Goal: Task Accomplishment & Management: Use online tool/utility

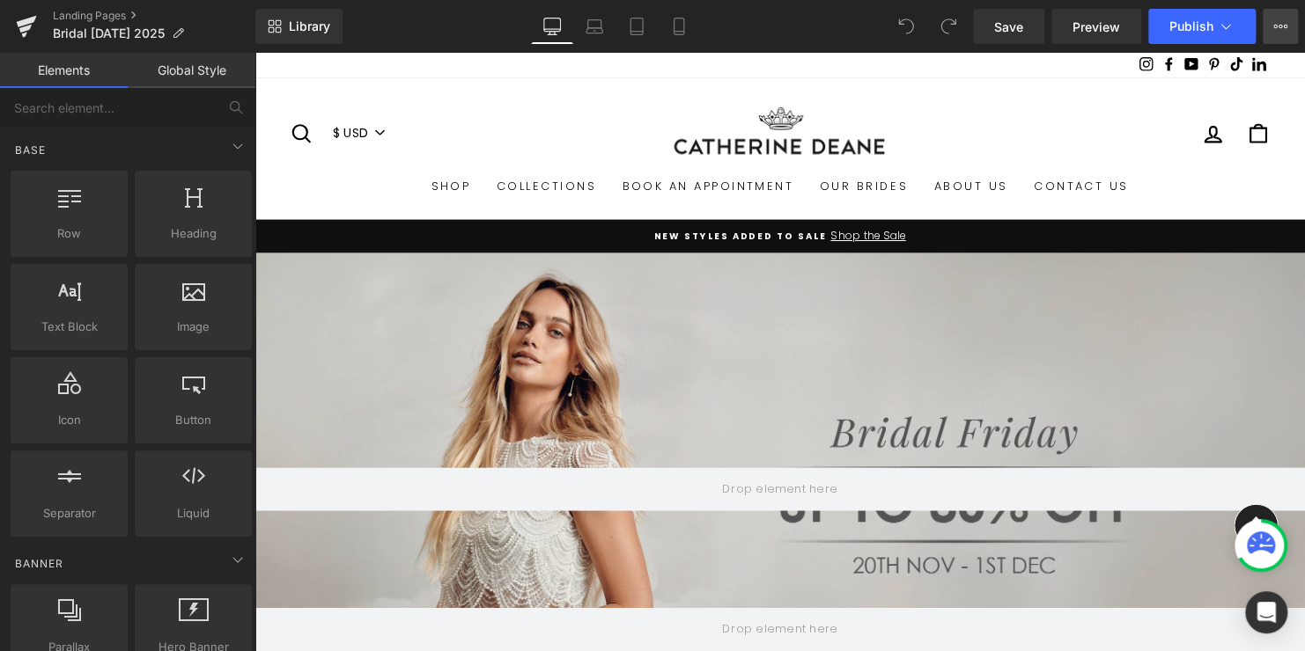
click at [1279, 23] on icon at bounding box center [1280, 26] width 14 height 14
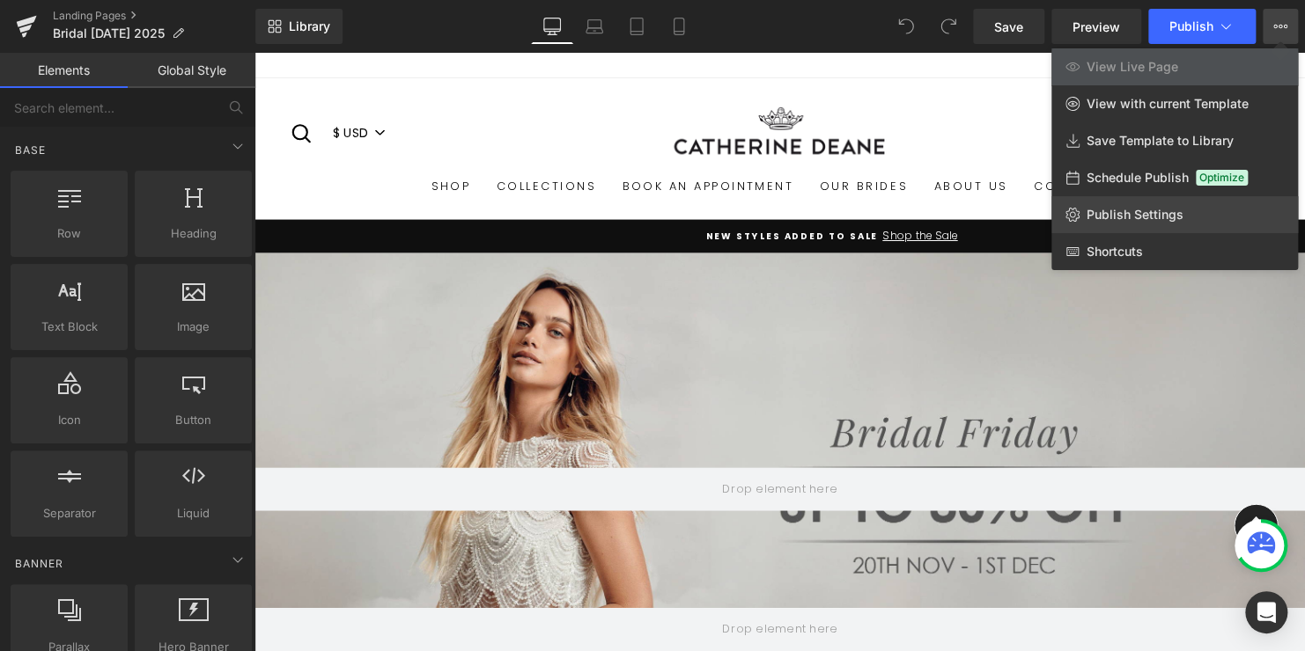
click at [1151, 216] on span "Publish Settings" at bounding box center [1134, 215] width 97 height 16
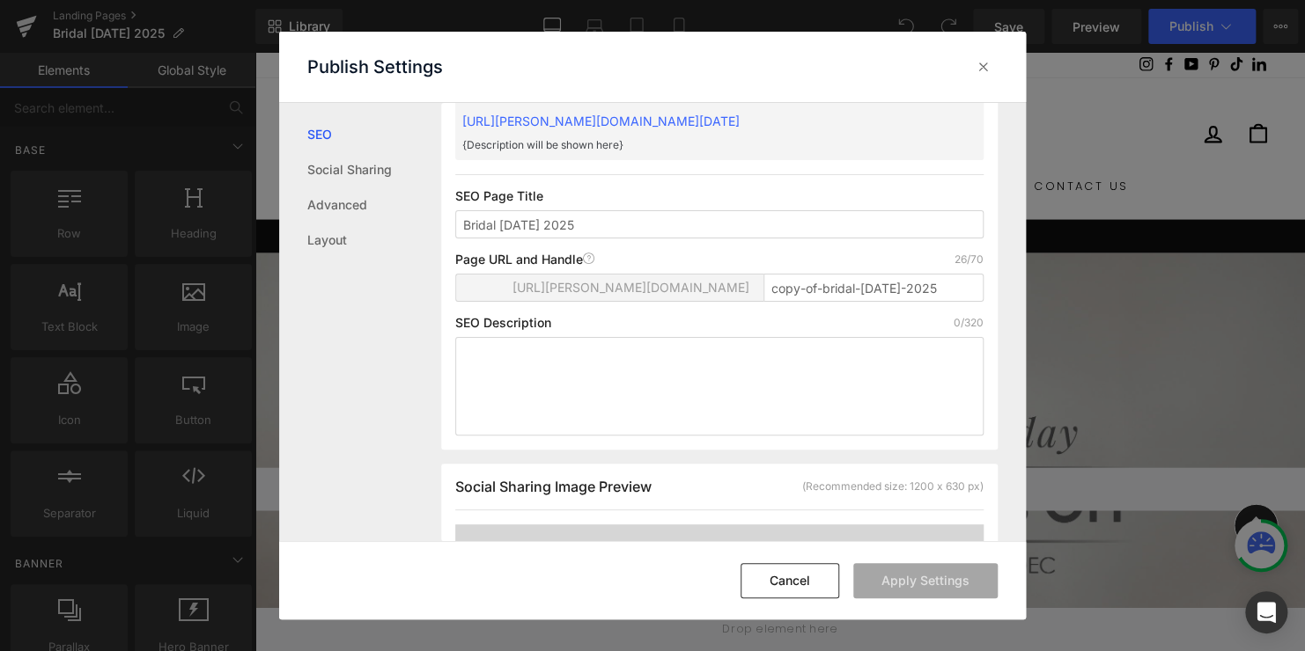
scroll to position [88, 0]
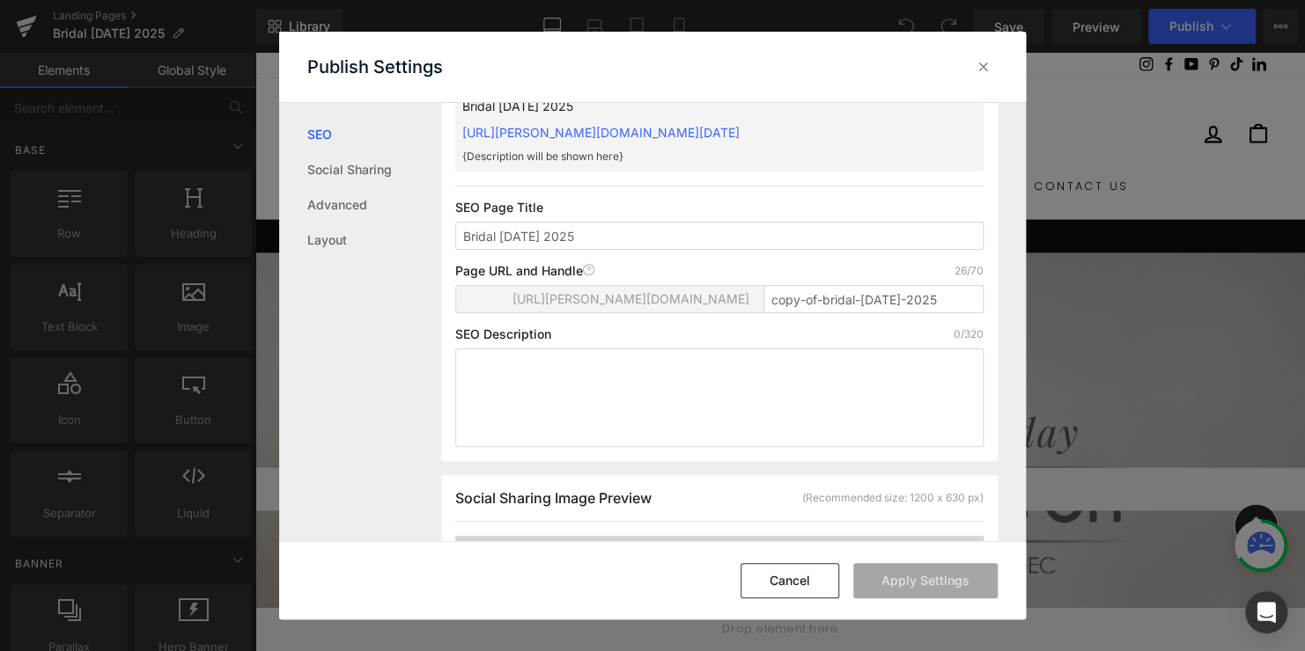
click at [730, 295] on span "[URL][PERSON_NAME][DOMAIN_NAME]" at bounding box center [630, 299] width 237 height 14
click at [843, 302] on input "copy-of-bridal-[DATE]-2025" at bounding box center [873, 299] width 220 height 28
click at [821, 300] on input "copy-of-bridal-[DATE]-2025" at bounding box center [873, 299] width 220 height 28
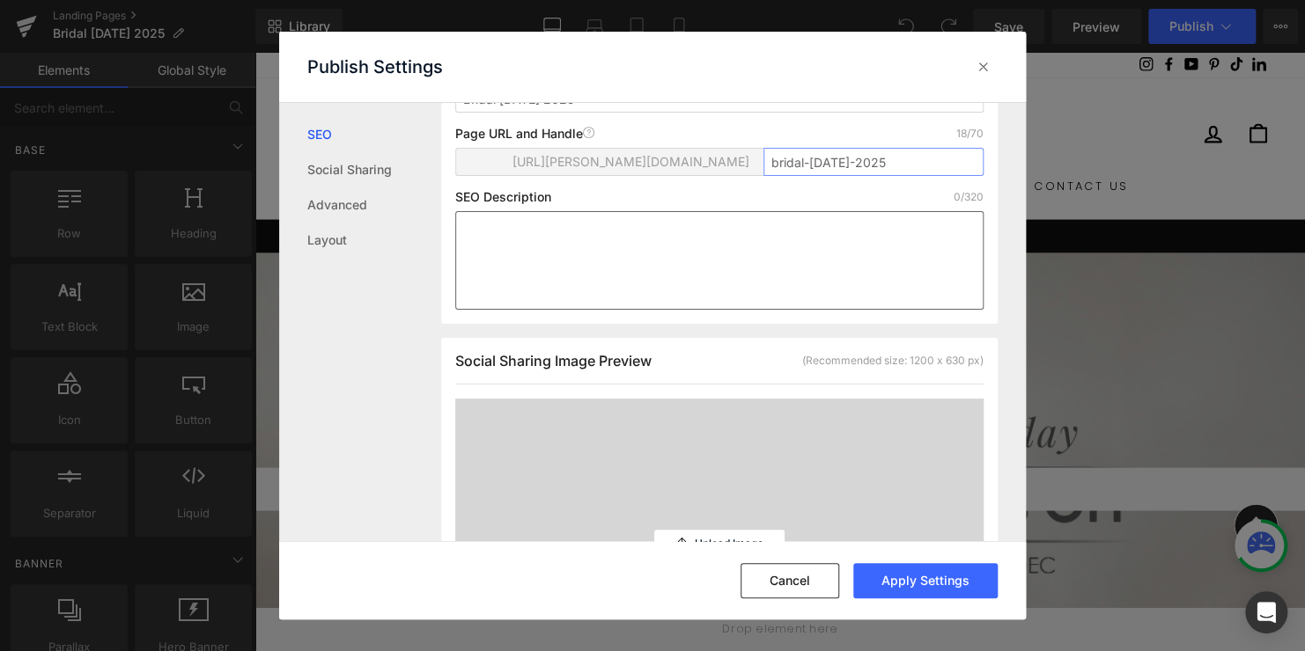
scroll to position [264, 0]
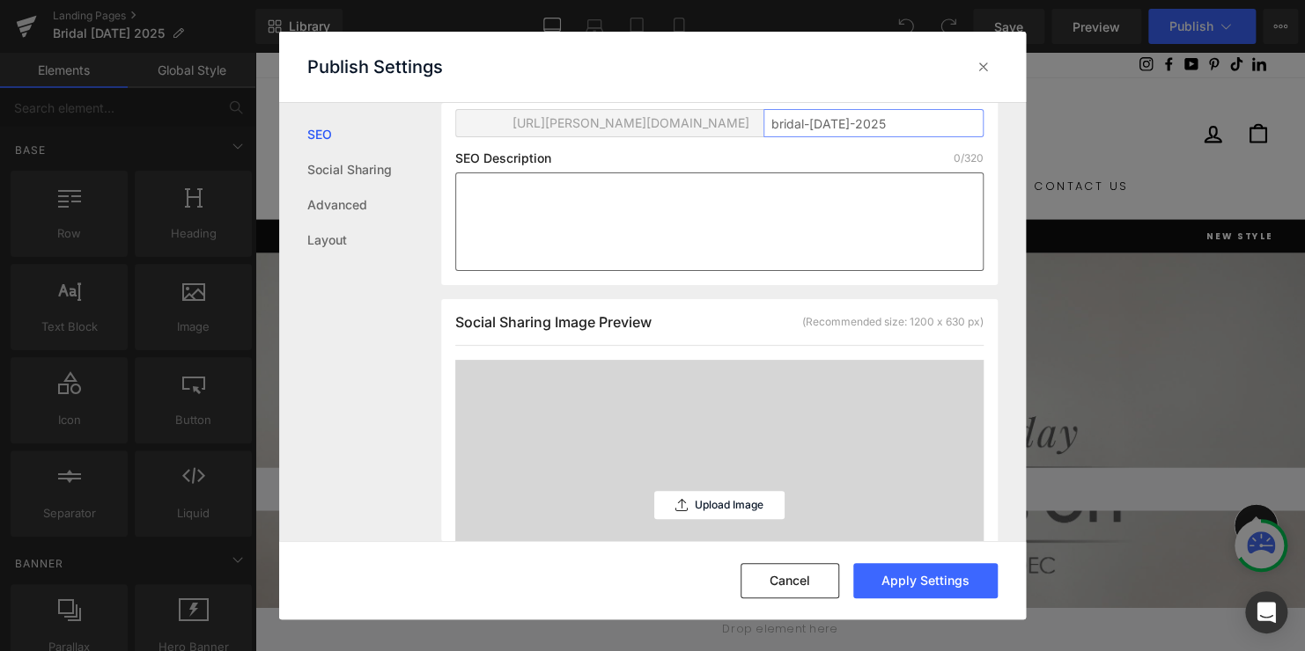
type input "bridal-[DATE]-2025"
click at [614, 213] on textarea at bounding box center [719, 222] width 528 height 99
type textarea "C"
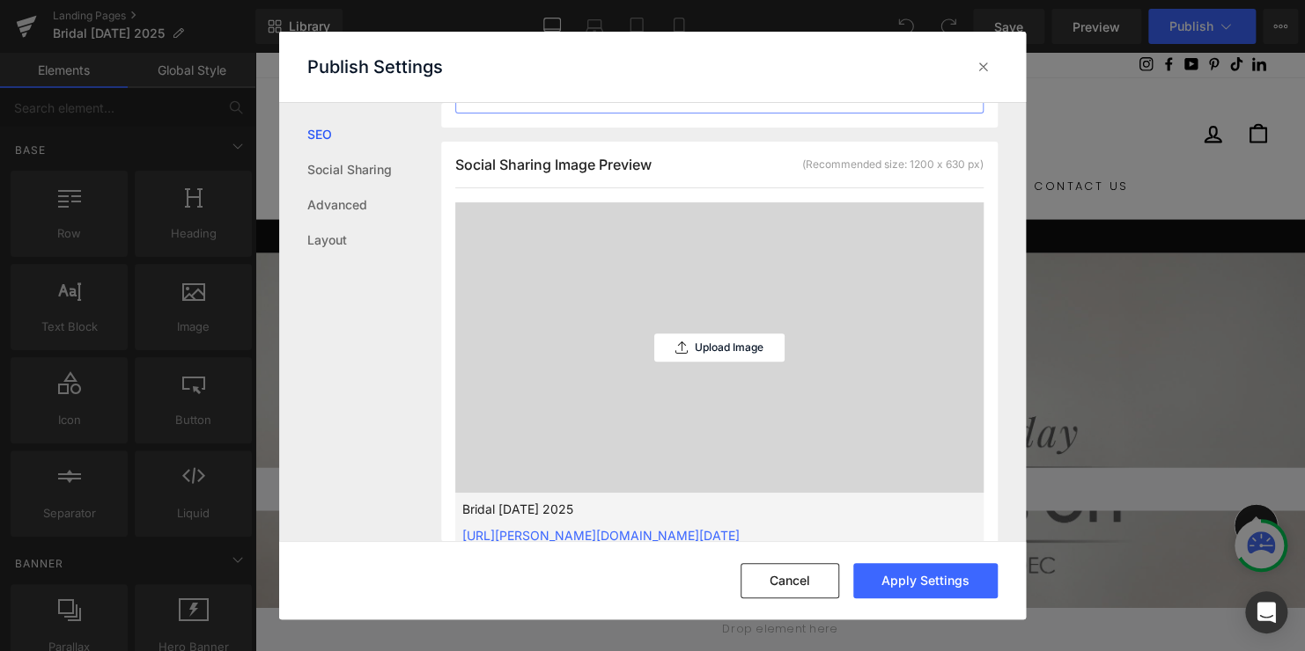
scroll to position [440, 0]
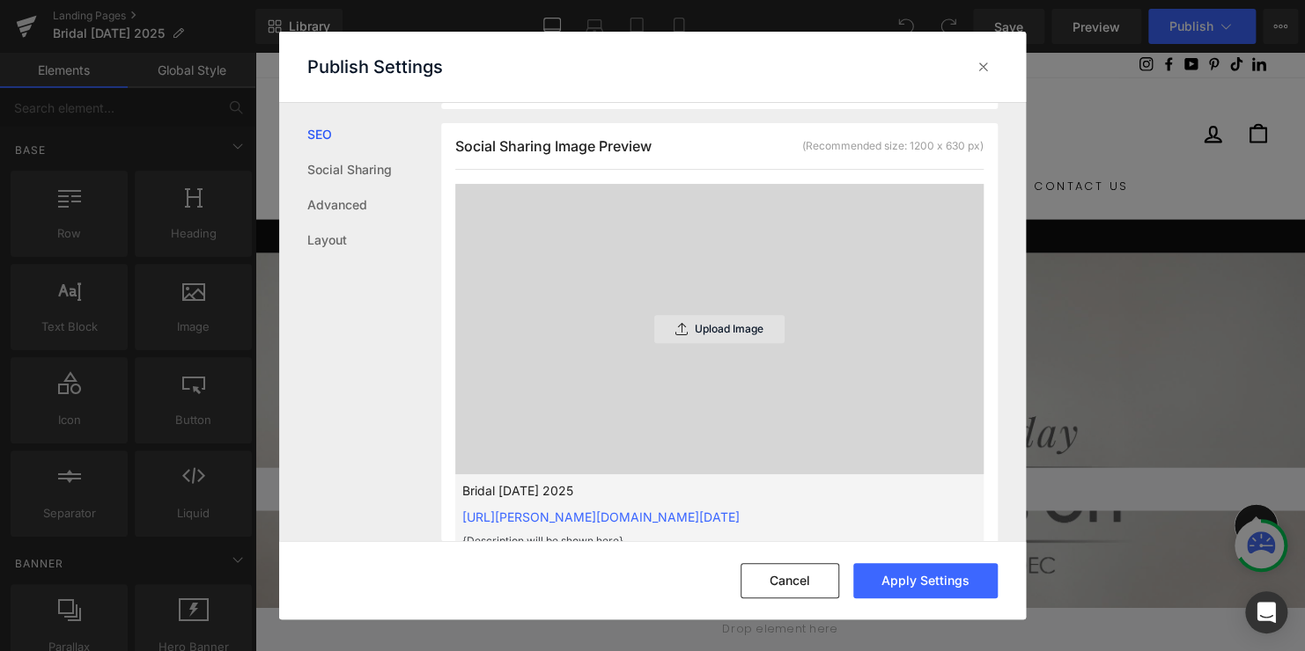
click at [731, 335] on div "Upload Image" at bounding box center [719, 329] width 130 height 28
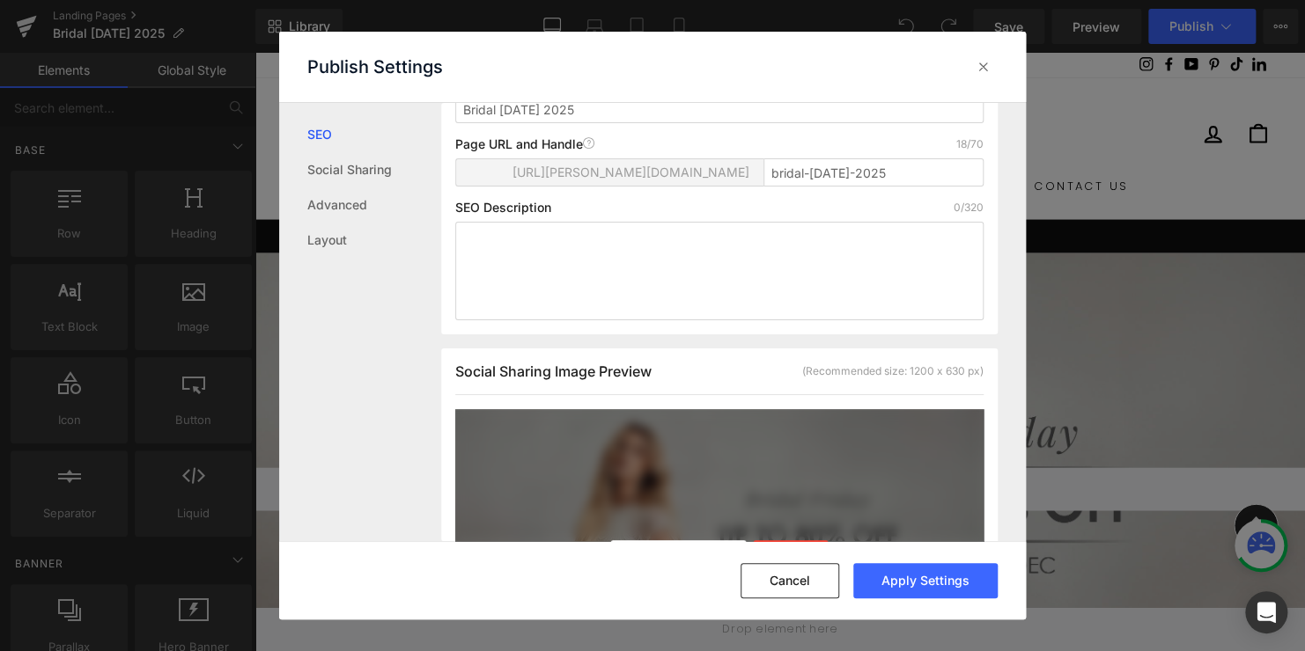
scroll to position [0, 0]
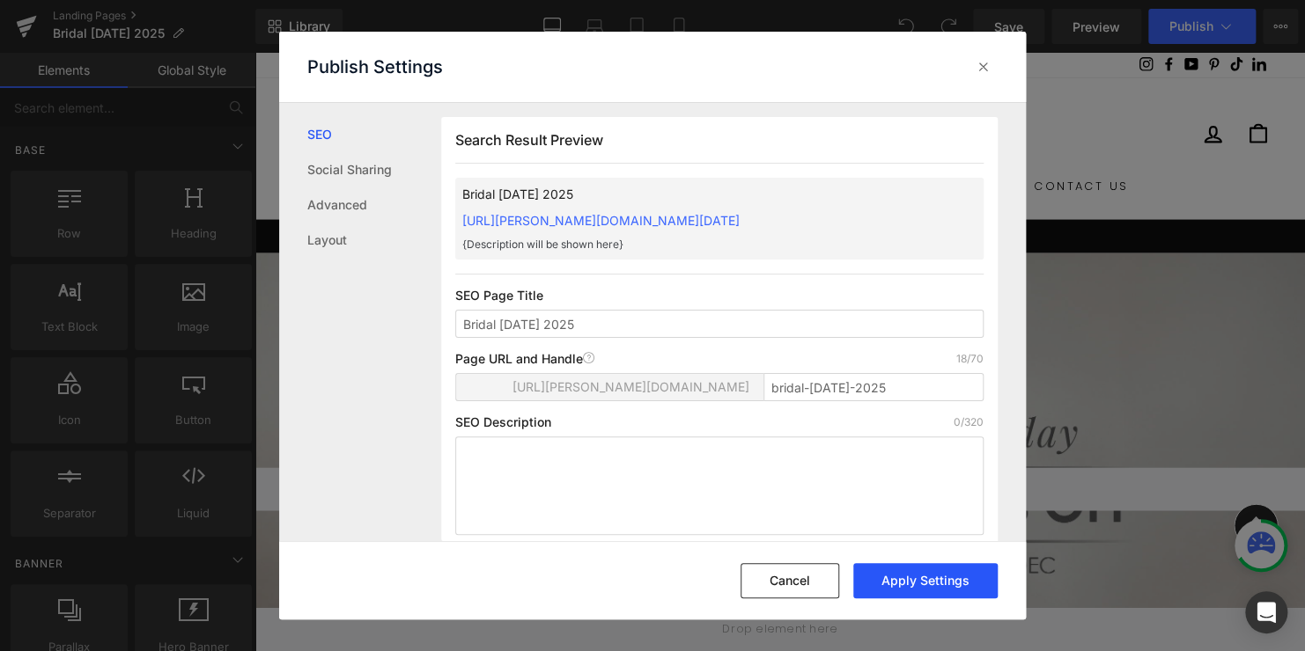
click at [918, 585] on button "Apply Settings" at bounding box center [925, 580] width 144 height 35
click at [987, 70] on icon at bounding box center [984, 67] width 18 height 18
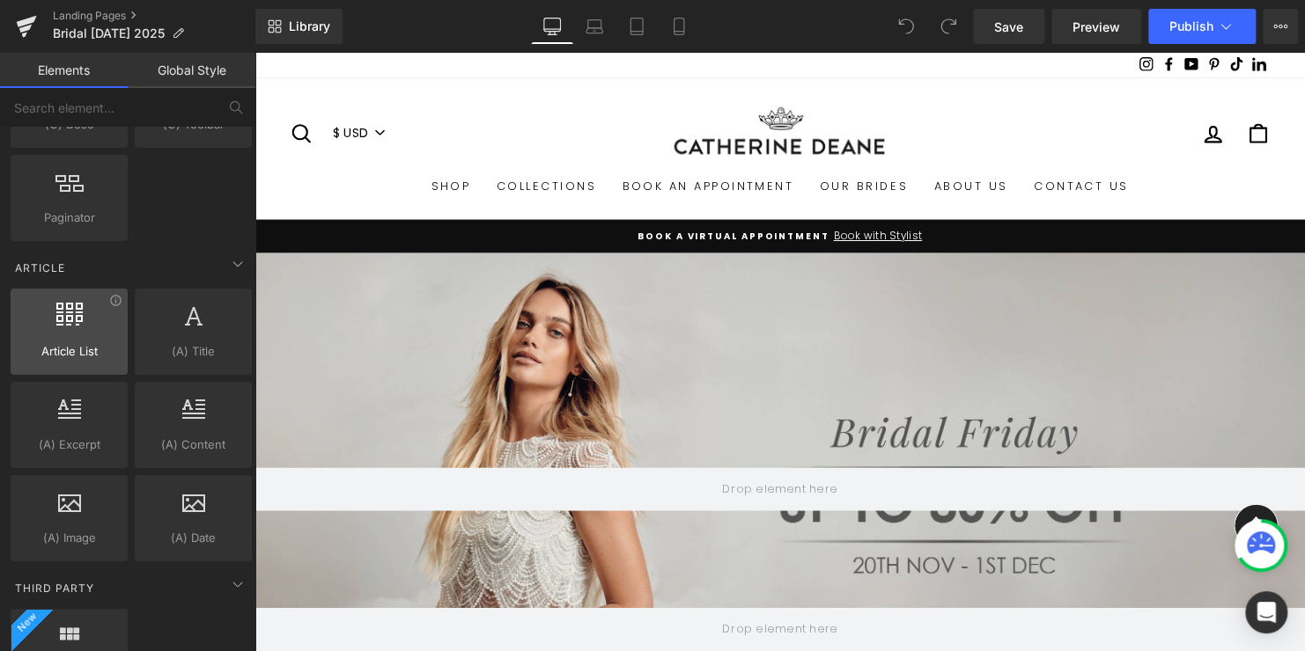
scroll to position [3343, 0]
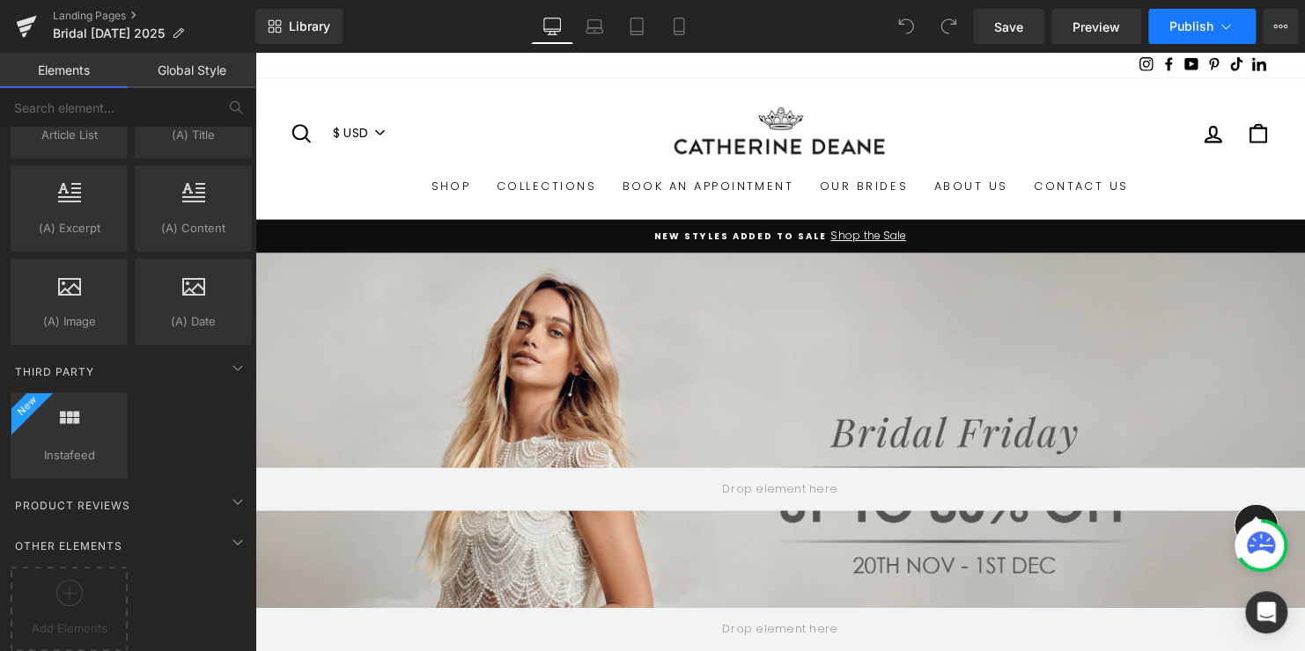
click at [1225, 25] on icon at bounding box center [1226, 27] width 18 height 18
click at [1282, 28] on icon at bounding box center [1280, 26] width 14 height 14
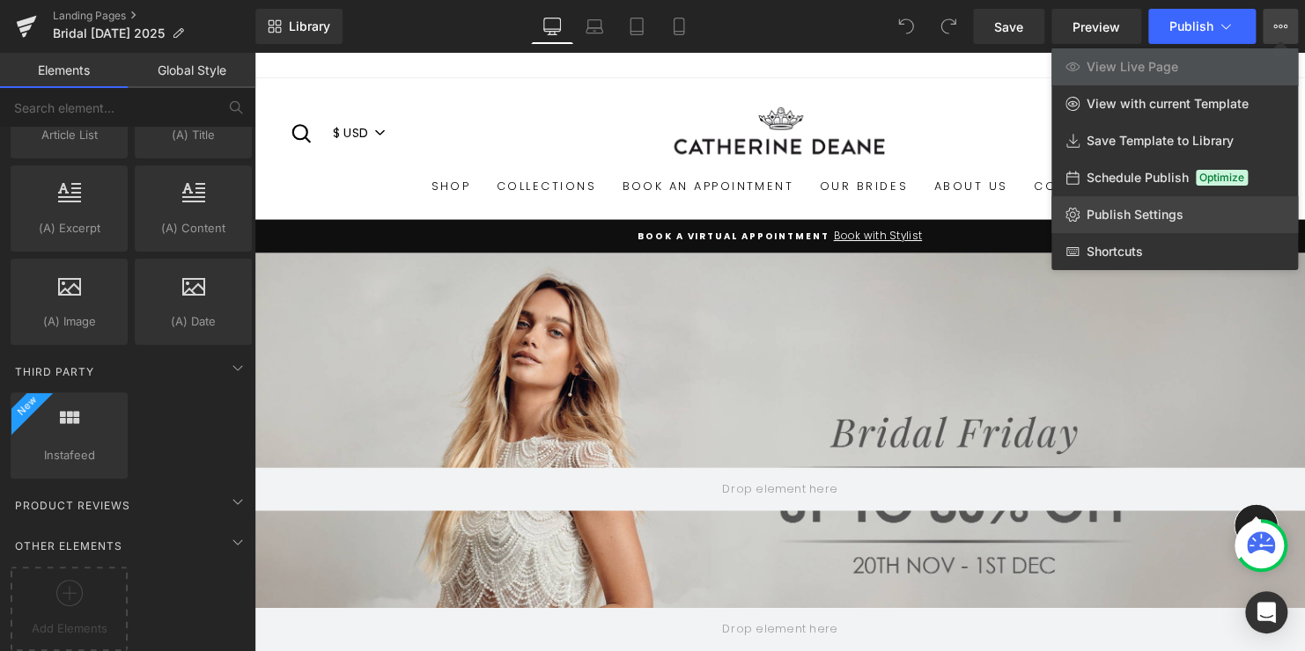
click at [1121, 216] on span "Publish Settings" at bounding box center [1134, 215] width 97 height 16
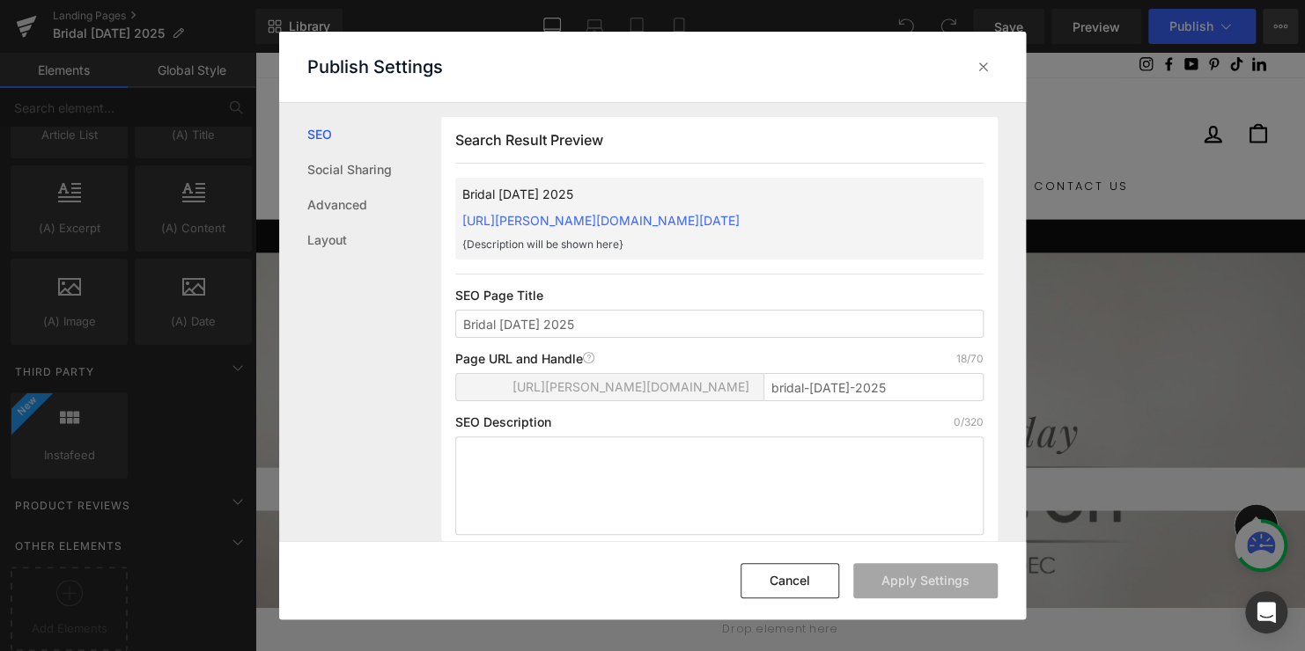
scroll to position [0, 0]
click at [650, 385] on span "[URL][PERSON_NAME][DOMAIN_NAME]" at bounding box center [630, 387] width 237 height 14
drag, startPoint x: 751, startPoint y: 385, endPoint x: 434, endPoint y: 394, distance: 317.0
click at [434, 394] on div "SEO Social Sharing Advanced Layout Search Result Preview Bridal [DATE] 2025 [UR…" at bounding box center [652, 322] width 747 height 438
drag, startPoint x: 434, startPoint y: 394, endPoint x: 530, endPoint y: 381, distance: 96.7
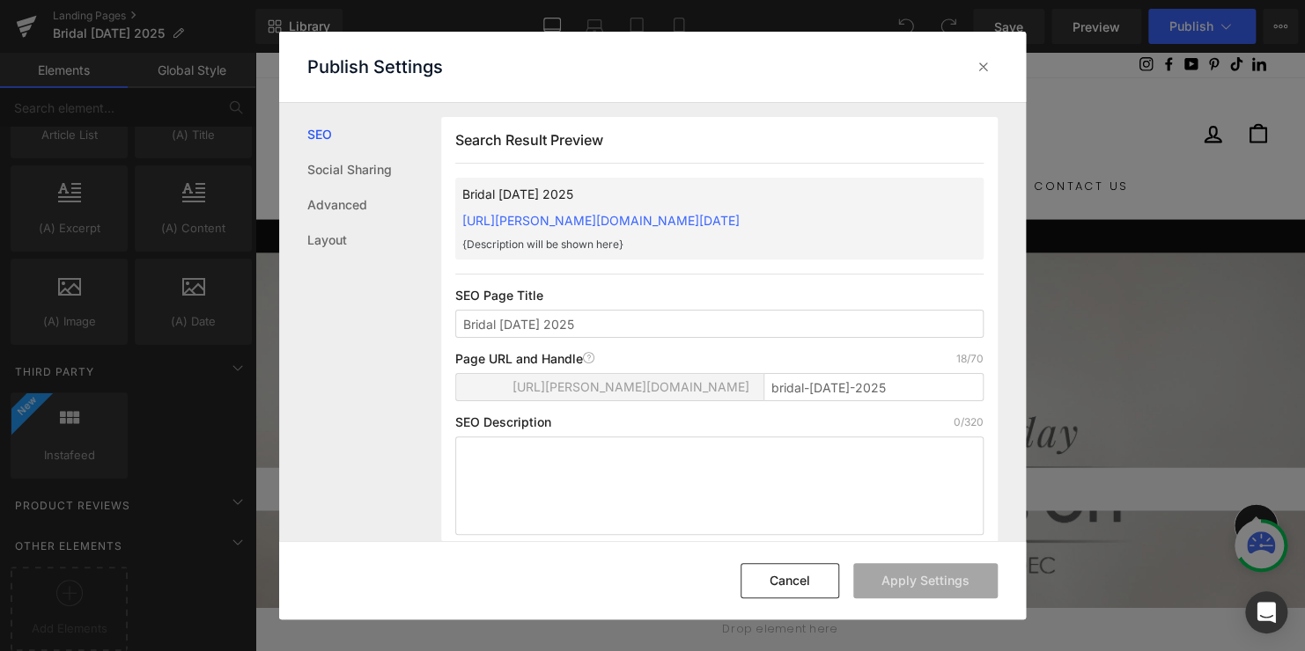
click at [530, 381] on span "[URL][PERSON_NAME][DOMAIN_NAME]" at bounding box center [630, 387] width 237 height 14
click at [512, 390] on span "[URL][PERSON_NAME][DOMAIN_NAME]" at bounding box center [630, 387] width 237 height 14
click at [512, 389] on span "[URL][PERSON_NAME][DOMAIN_NAME]" at bounding box center [630, 387] width 237 height 14
drag, startPoint x: 744, startPoint y: 383, endPoint x: 419, endPoint y: 391, distance: 324.9
click at [419, 391] on div "SEO Social Sharing Advanced Layout Search Result Preview Bridal [DATE] 2025 [UR…" at bounding box center [652, 322] width 747 height 438
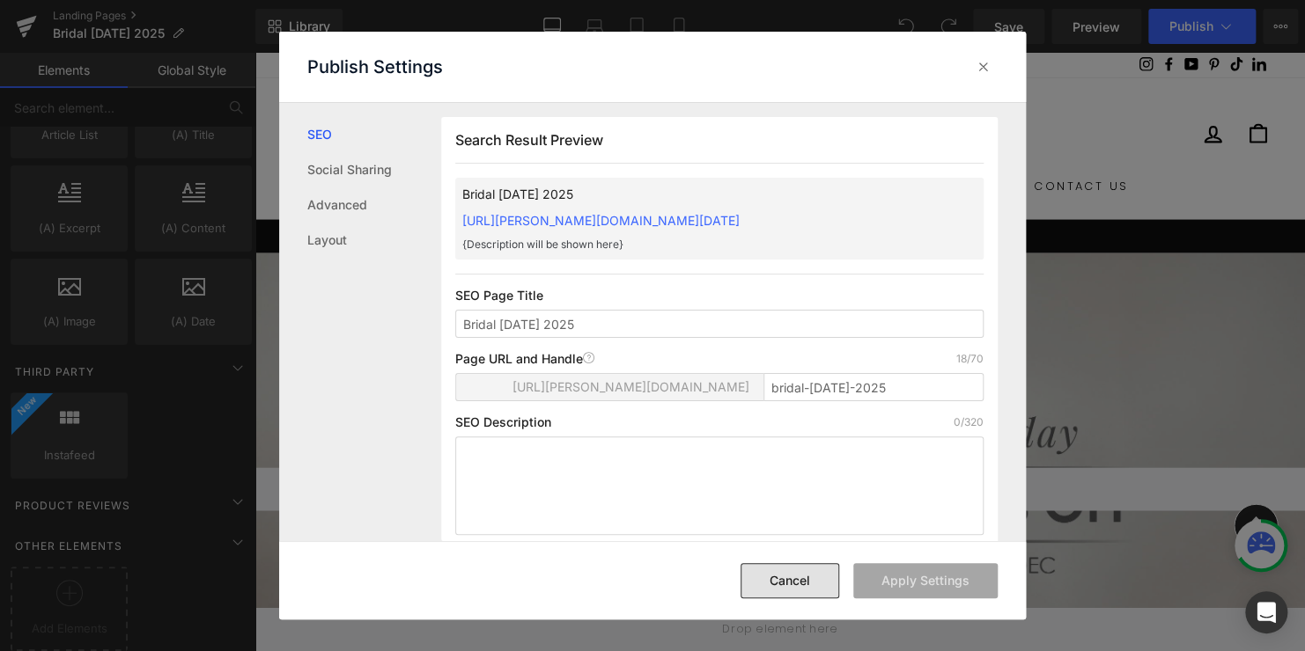
click at [782, 587] on button "Cancel" at bounding box center [789, 580] width 99 height 35
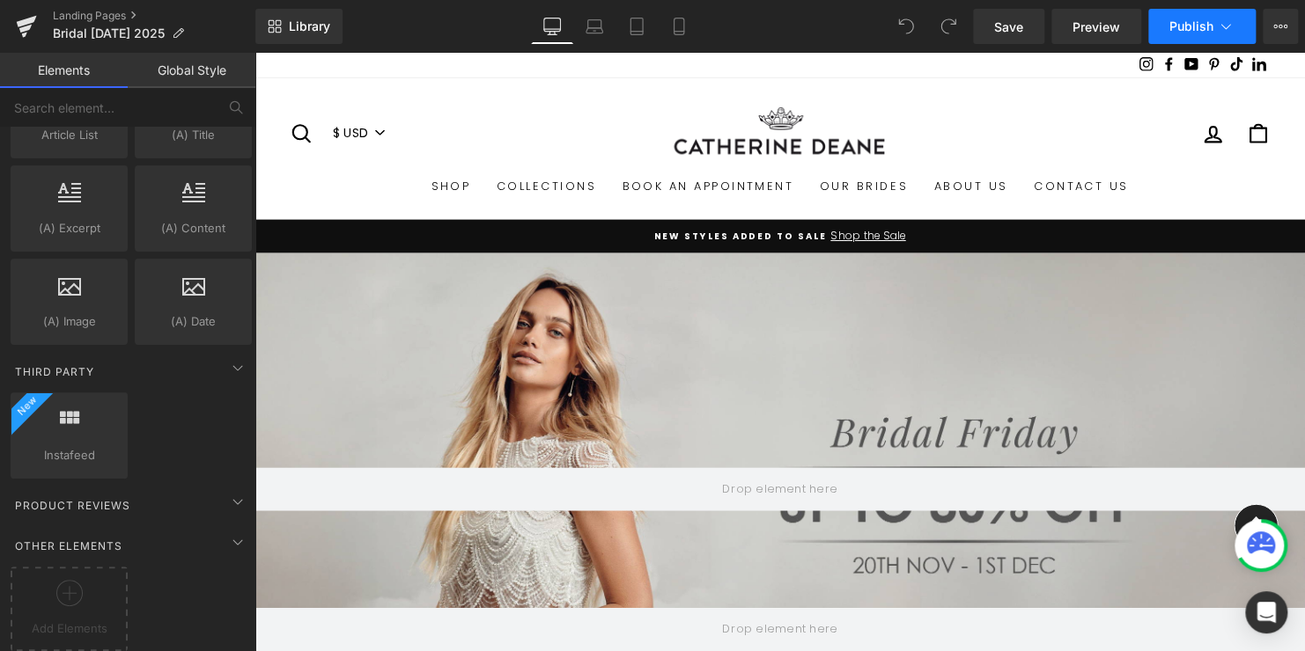
click at [1186, 27] on span "Publish" at bounding box center [1191, 26] width 44 height 14
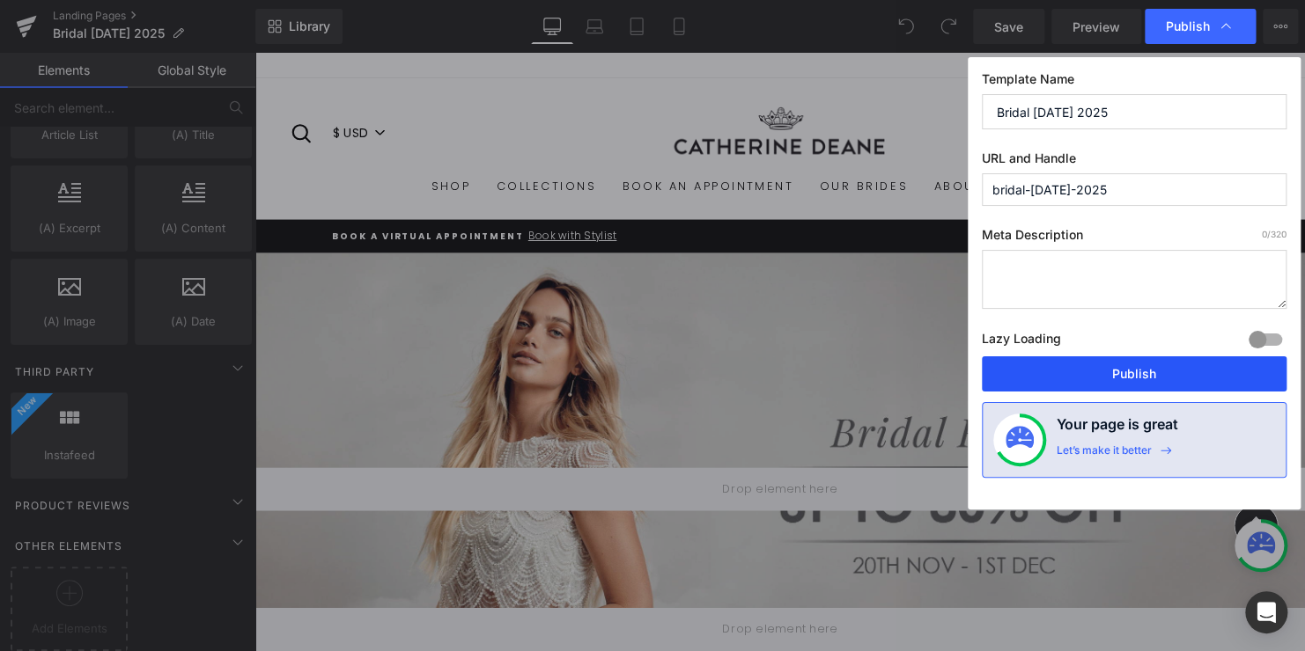
click at [1125, 368] on button "Publish" at bounding box center [1134, 374] width 305 height 35
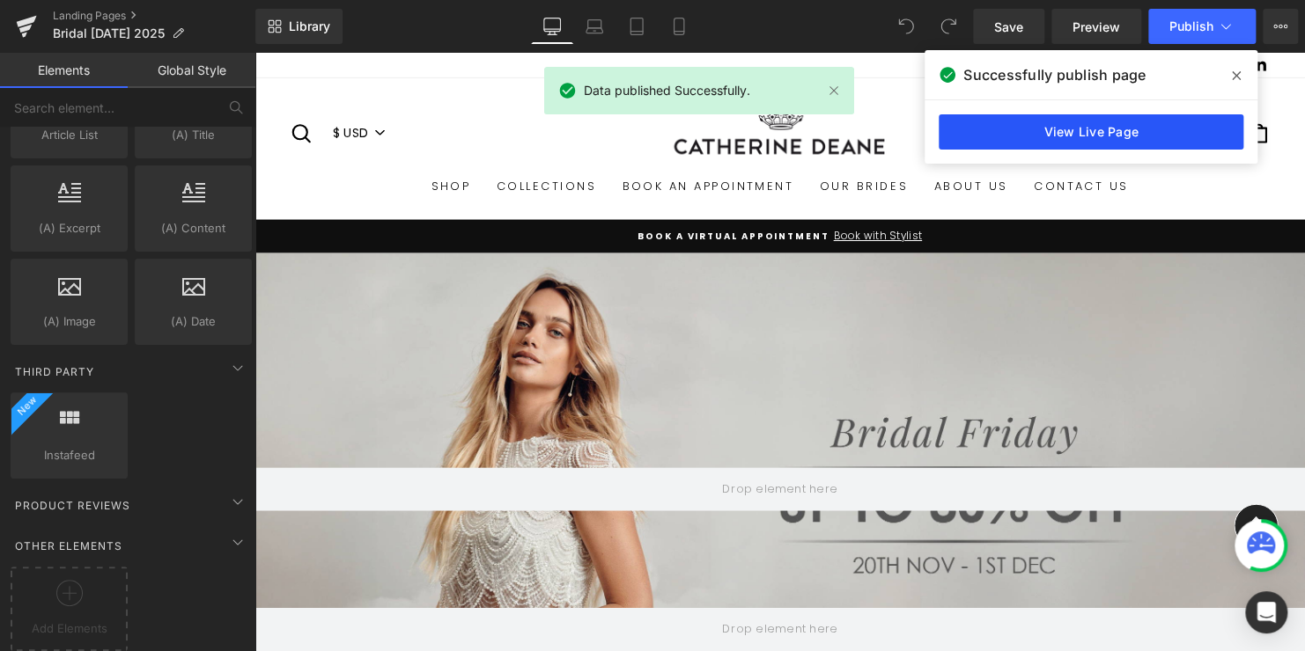
click at [1094, 128] on link "View Live Page" at bounding box center [1090, 131] width 305 height 35
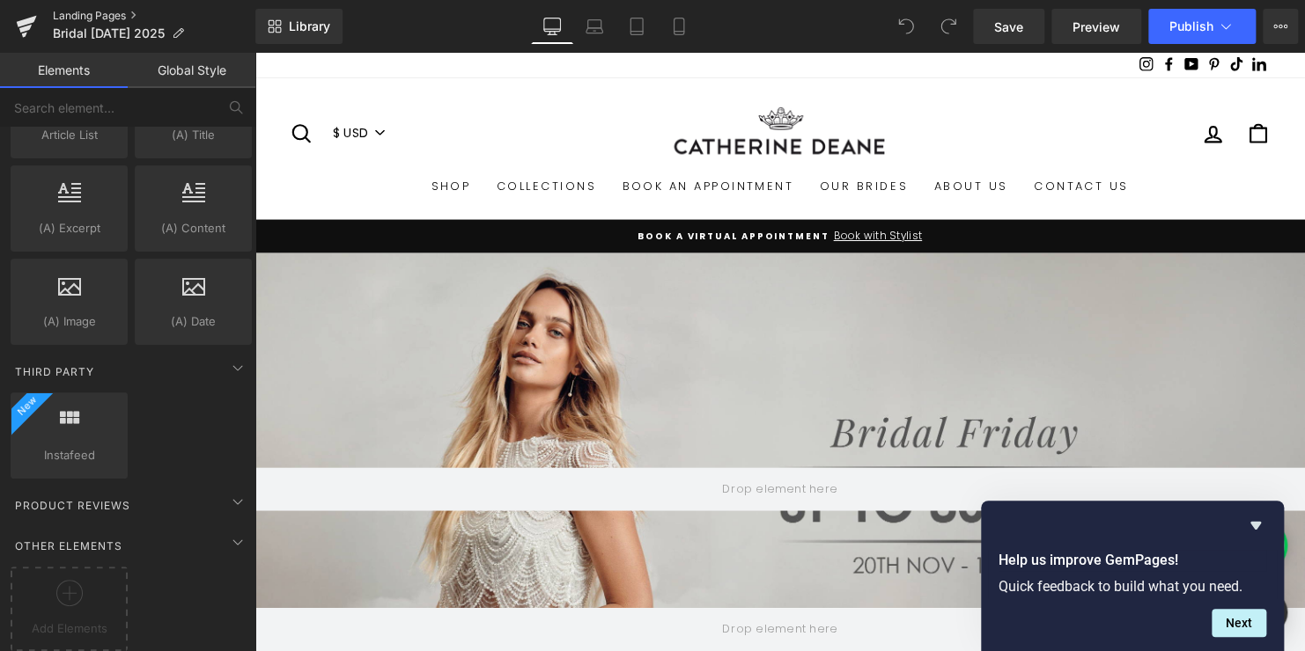
click at [85, 11] on link "Landing Pages" at bounding box center [154, 16] width 202 height 14
